Goal: Information Seeking & Learning: Learn about a topic

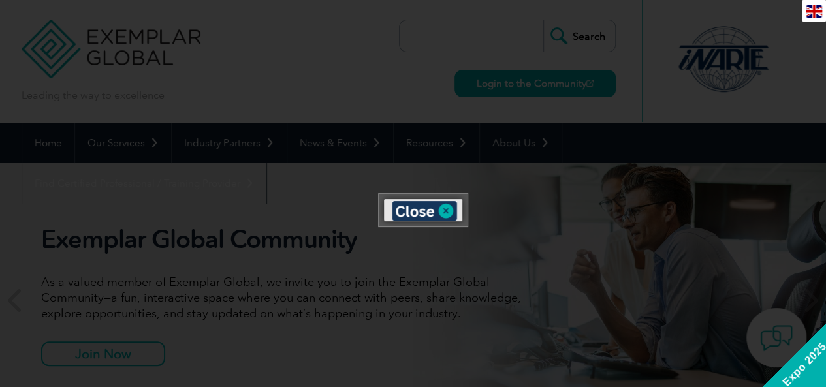
click at [340, 198] on div at bounding box center [413, 193] width 826 height 387
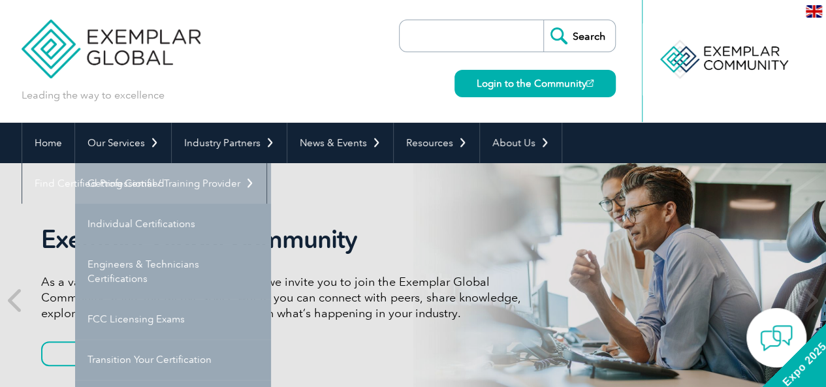
click at [110, 178] on link "Getting Certified" at bounding box center [173, 183] width 196 height 40
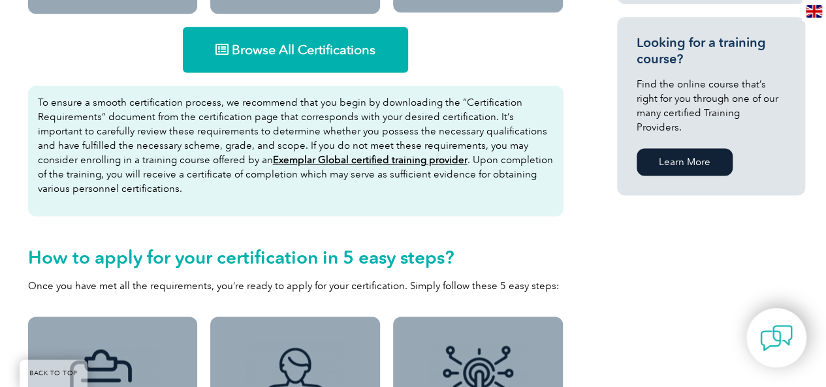
scroll to position [891, 0]
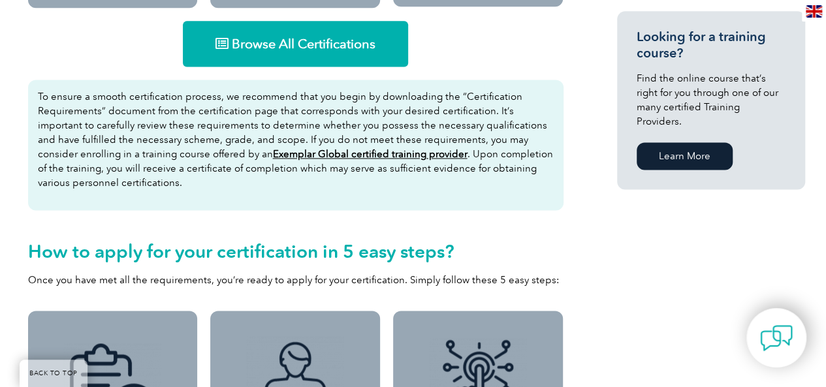
click at [371, 43] on span "Browse All Certifications" at bounding box center [304, 43] width 144 height 13
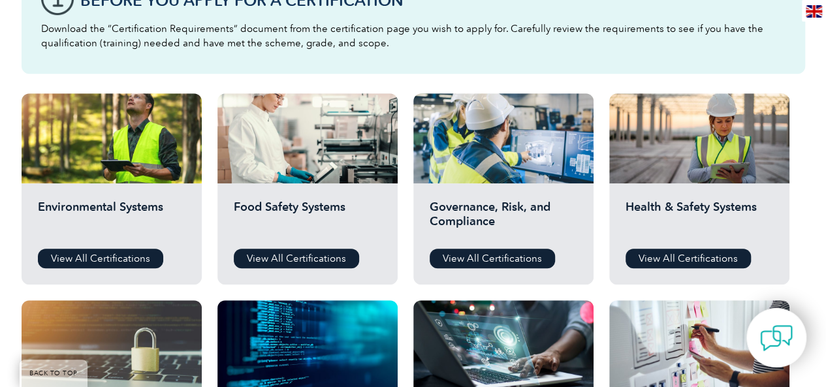
scroll to position [411, 0]
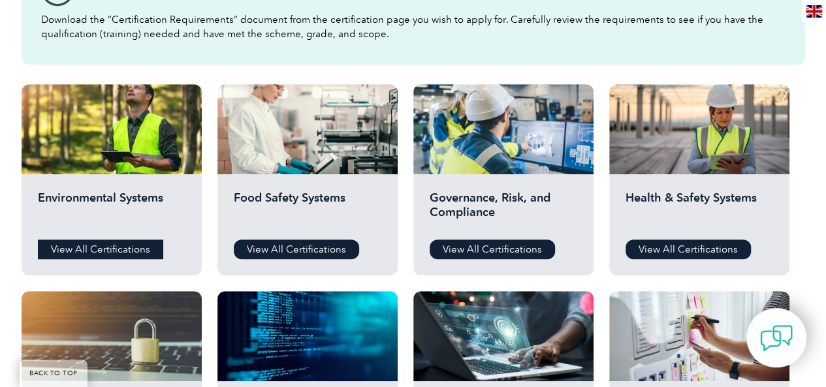
click at [106, 247] on link "View All Certifications" at bounding box center [100, 250] width 125 height 20
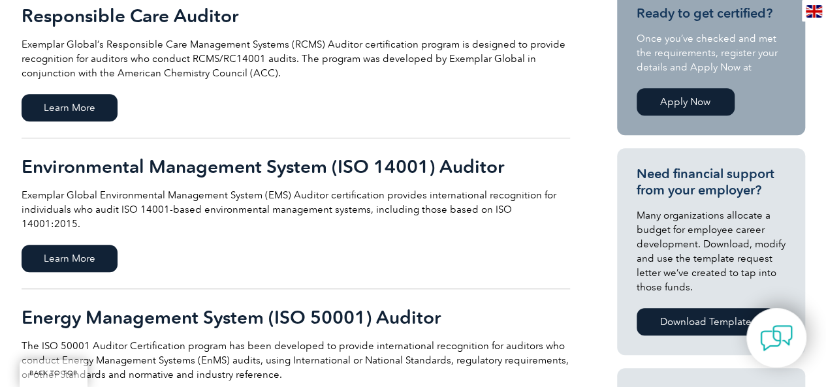
scroll to position [346, 0]
